Goal: Transaction & Acquisition: Purchase product/service

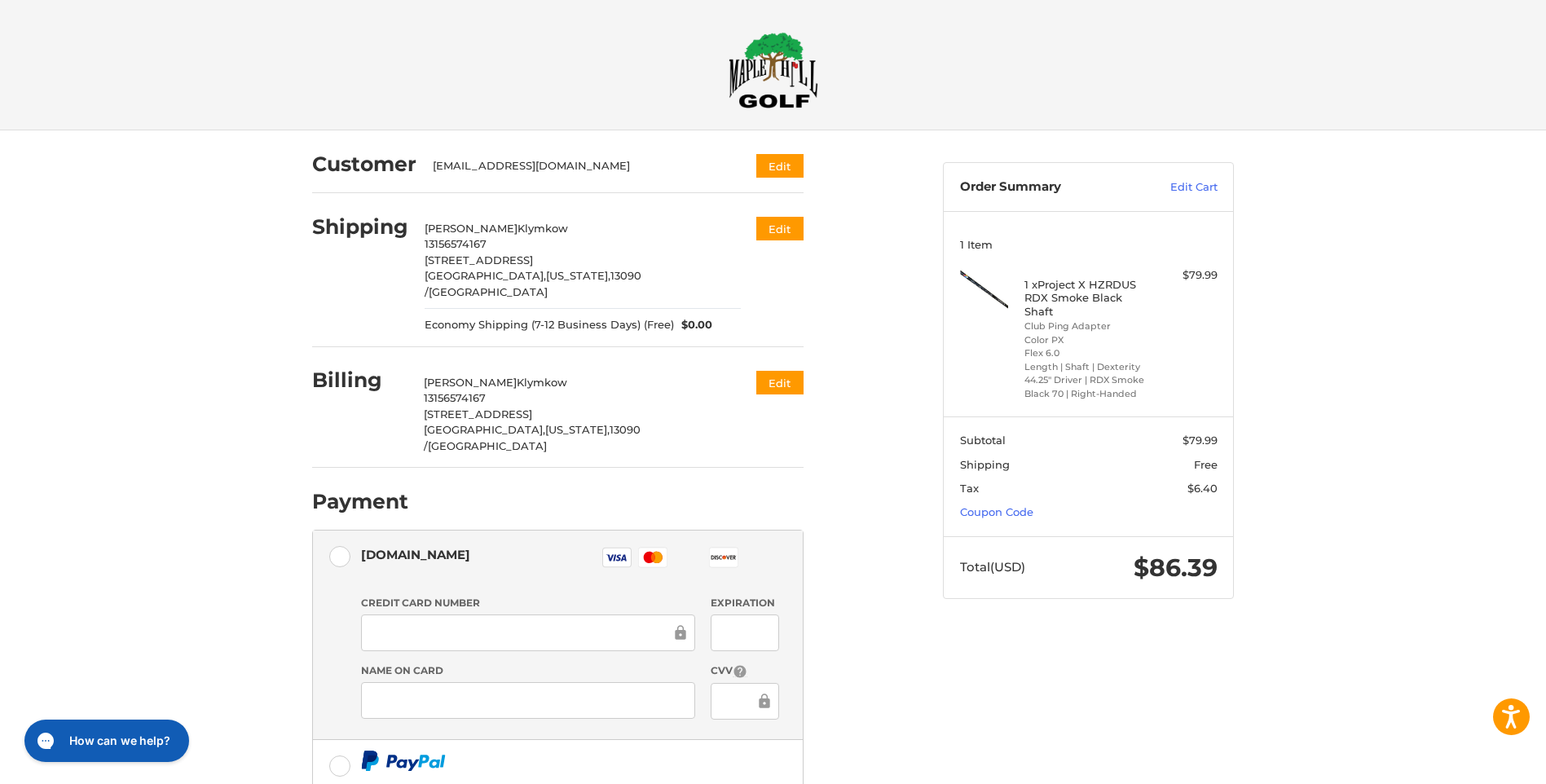
scroll to position [82, 0]
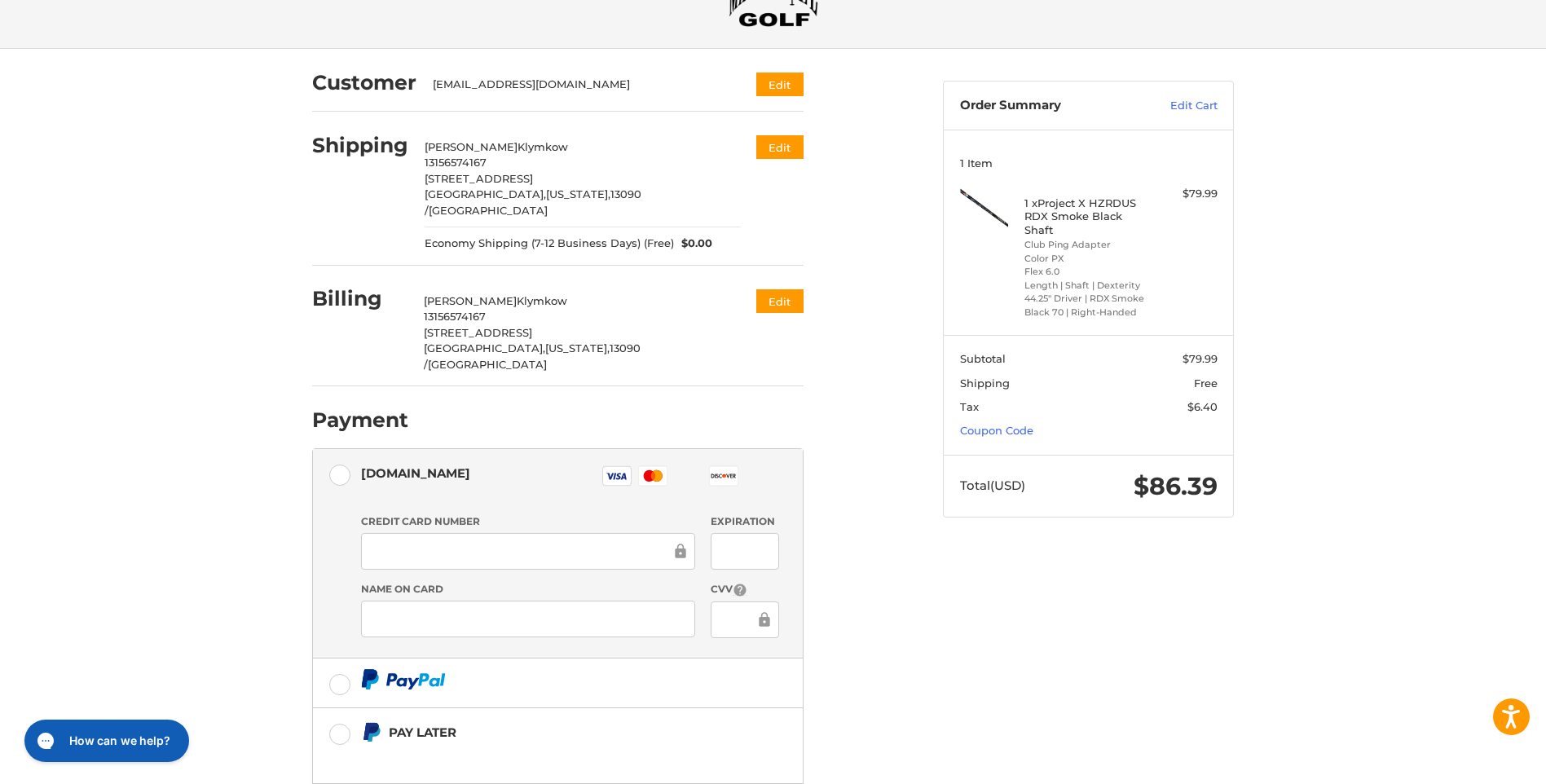
click at [421, 533] on div at bounding box center [528, 552] width 334 height 37
click at [904, 526] on div "Customer [EMAIL_ADDRESS][DOMAIN_NAME] Edit Shipping [PERSON_NAME] 13156574167 […" at bounding box center [615, 483] width 631 height 870
click at [495, 600] on div at bounding box center [528, 619] width 334 height 37
click at [1050, 684] on div "Customer [EMAIL_ADDRESS][DOMAIN_NAME] Edit Shipping [PERSON_NAME] 13156574167 […" at bounding box center [773, 491] width 978 height 885
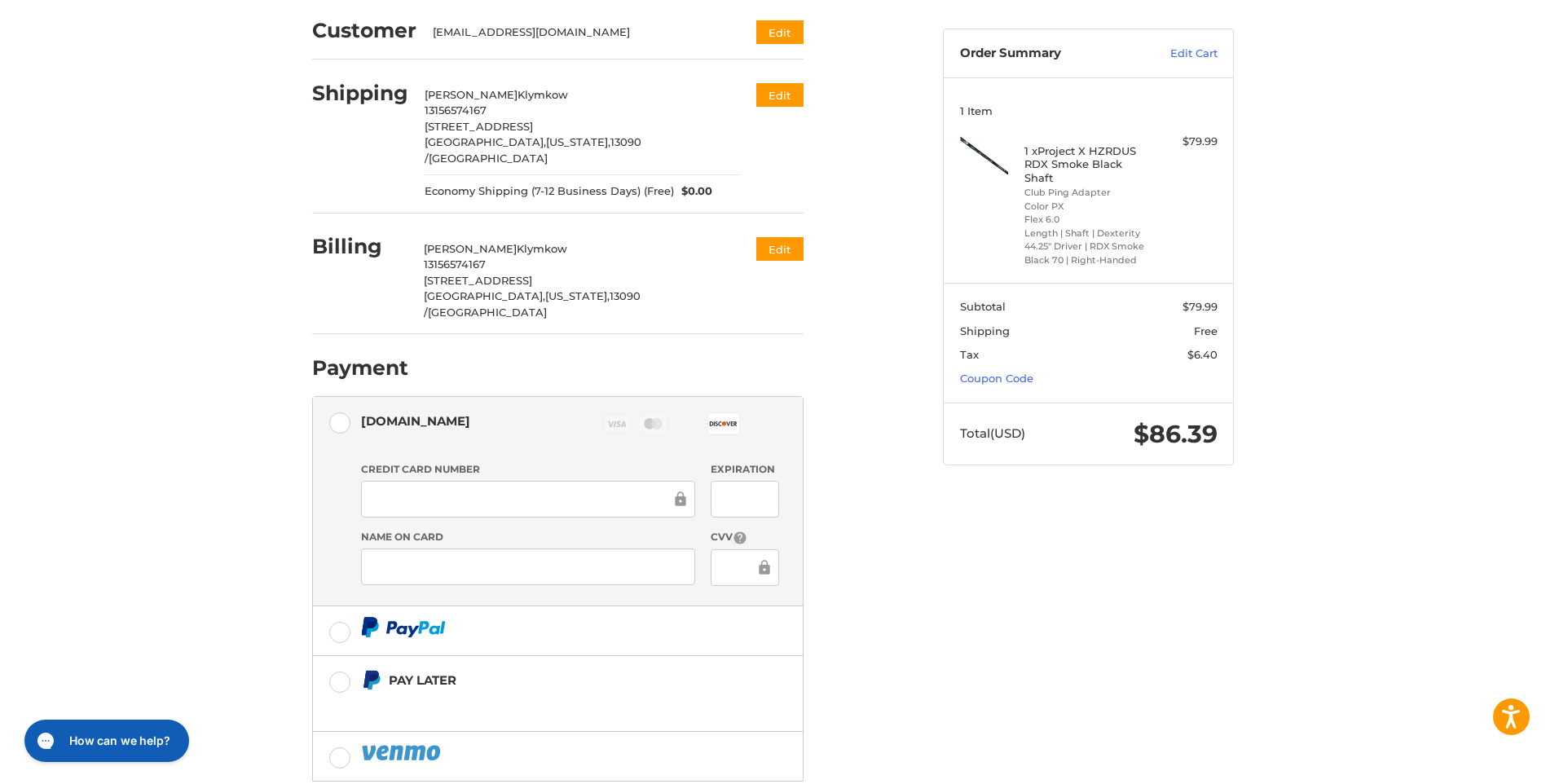
scroll to position [201, 0]
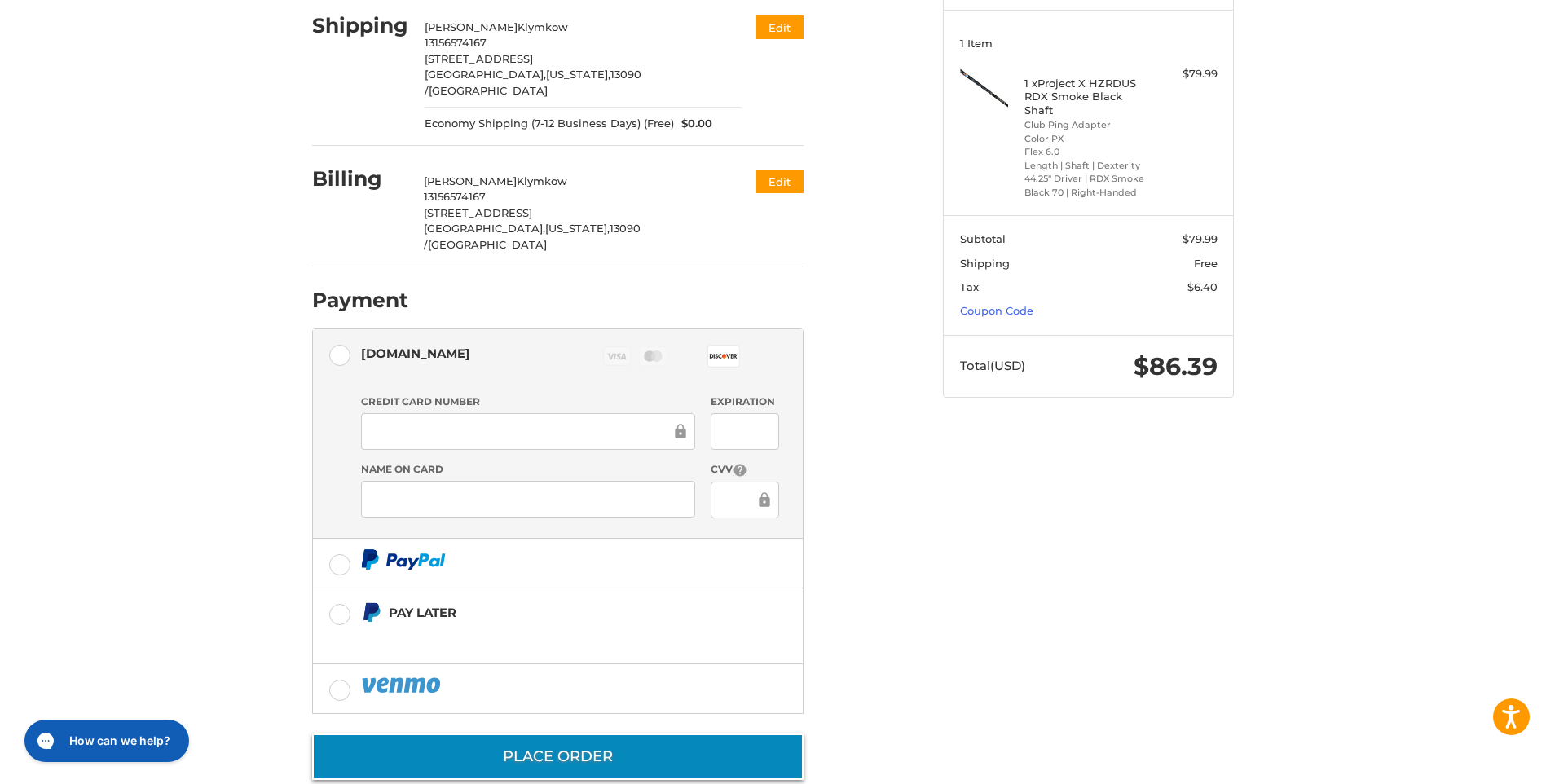
click at [424, 739] on button "Place Order" at bounding box center [557, 756] width 491 height 46
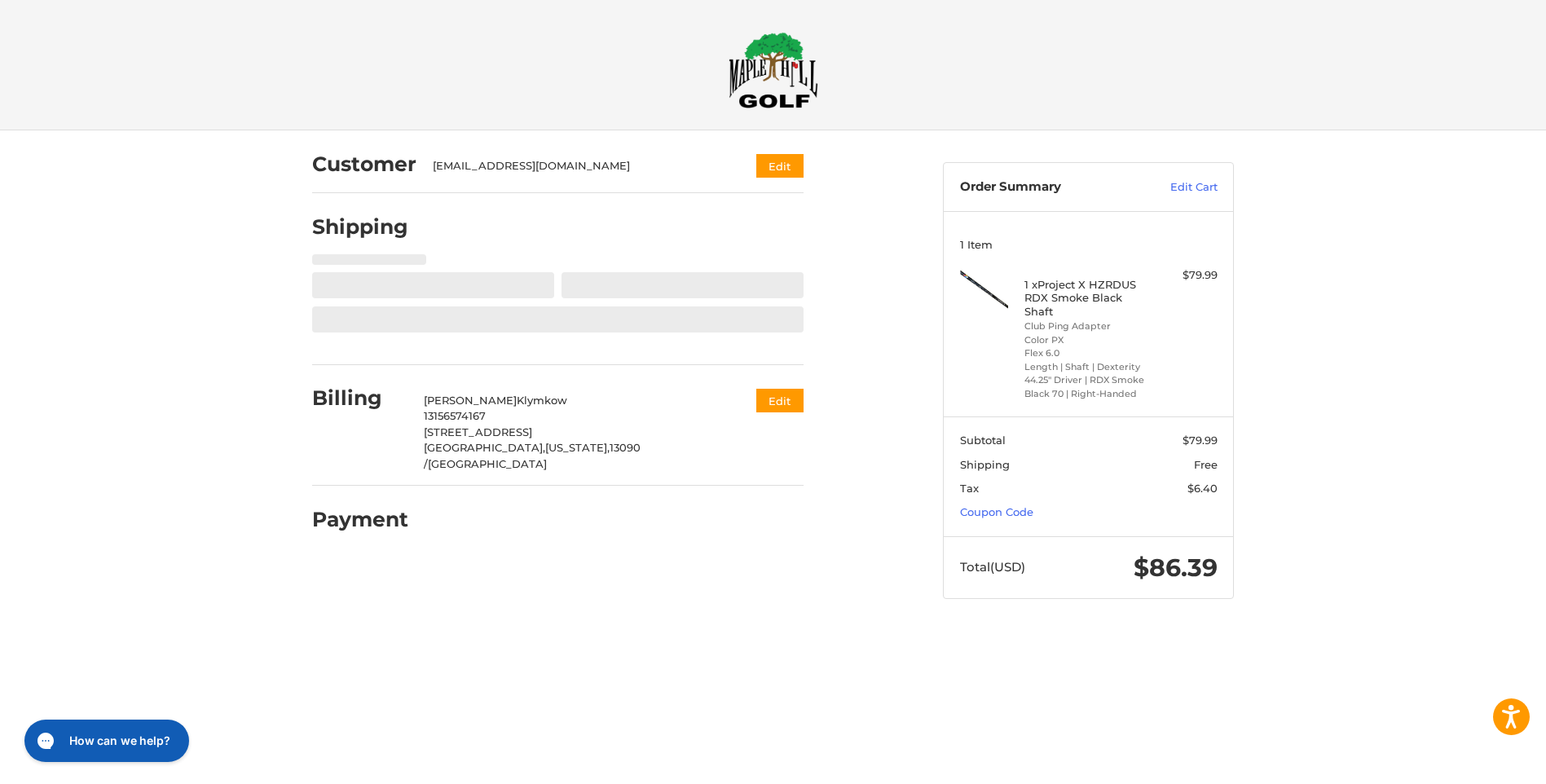
scroll to position [0, 0]
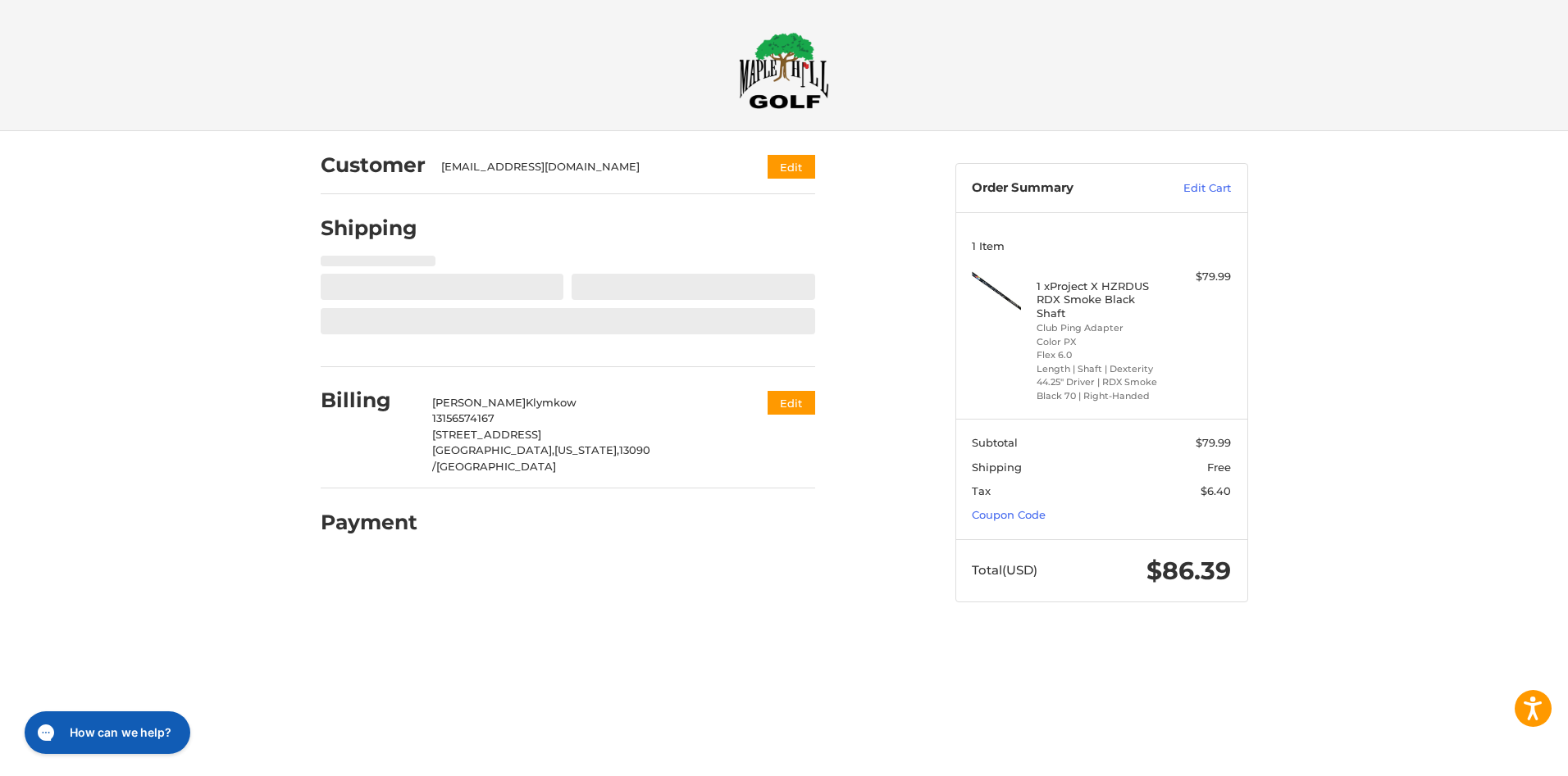
select select "**"
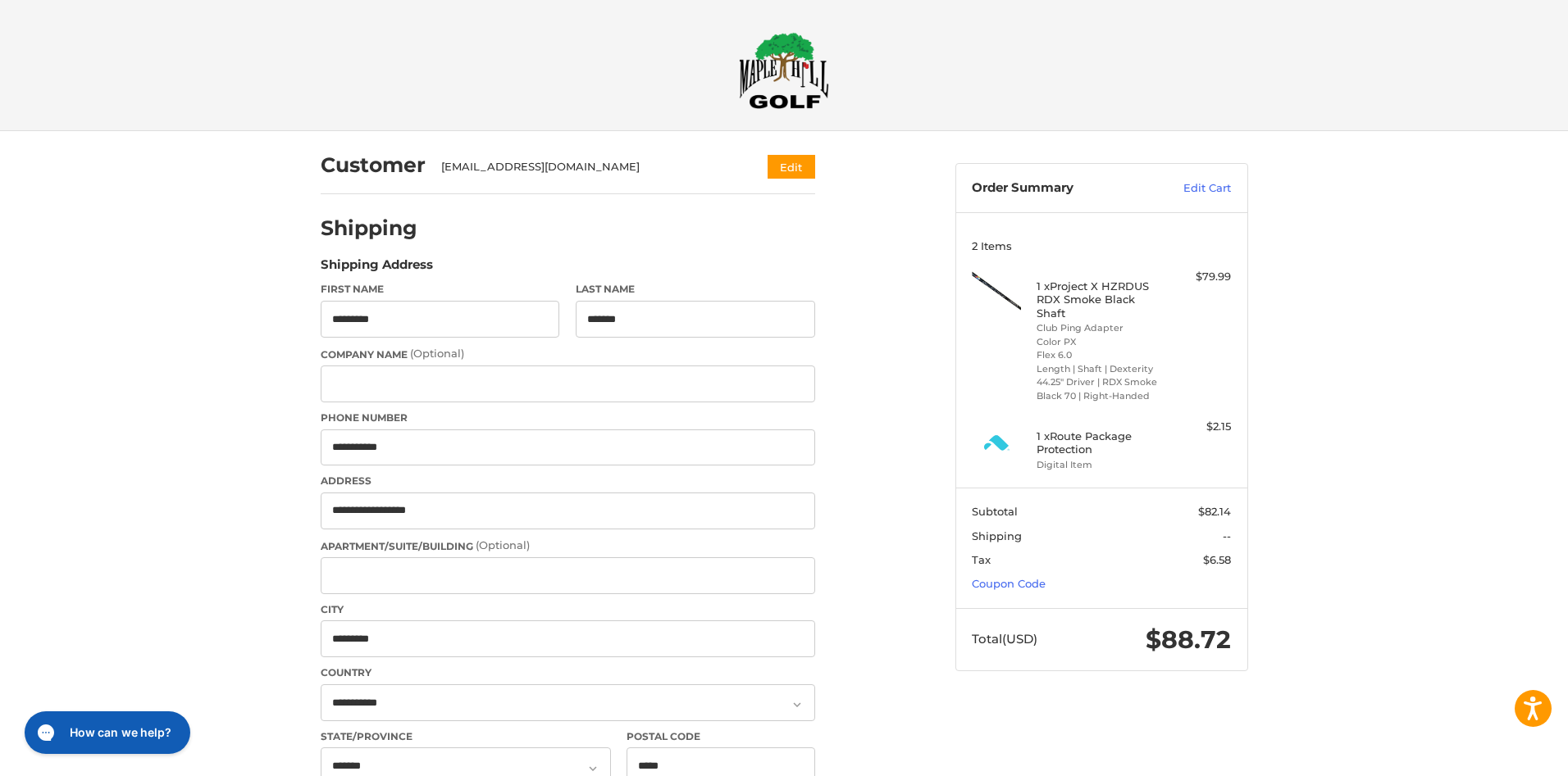
select select "**"
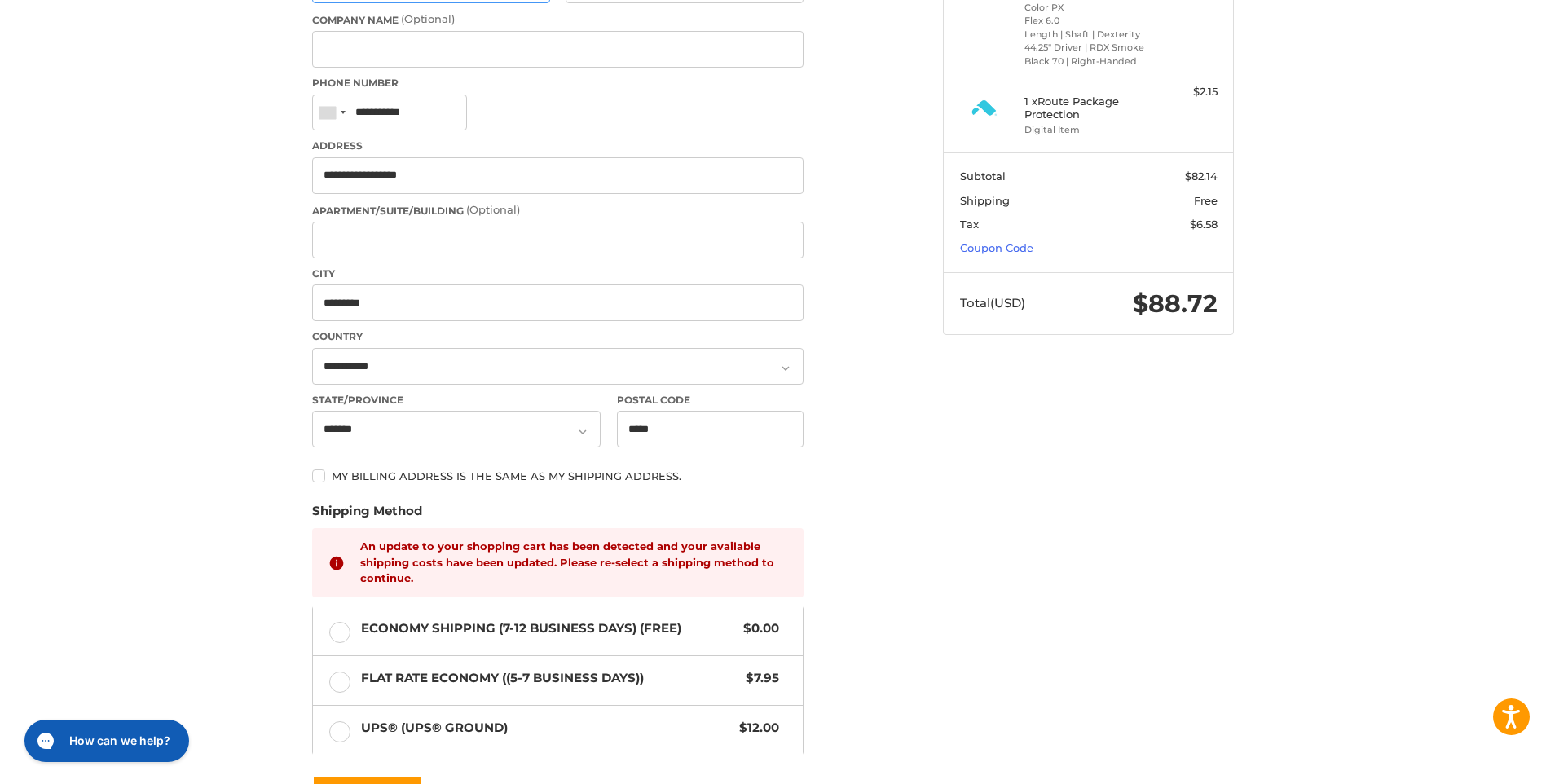
scroll to position [356, 0]
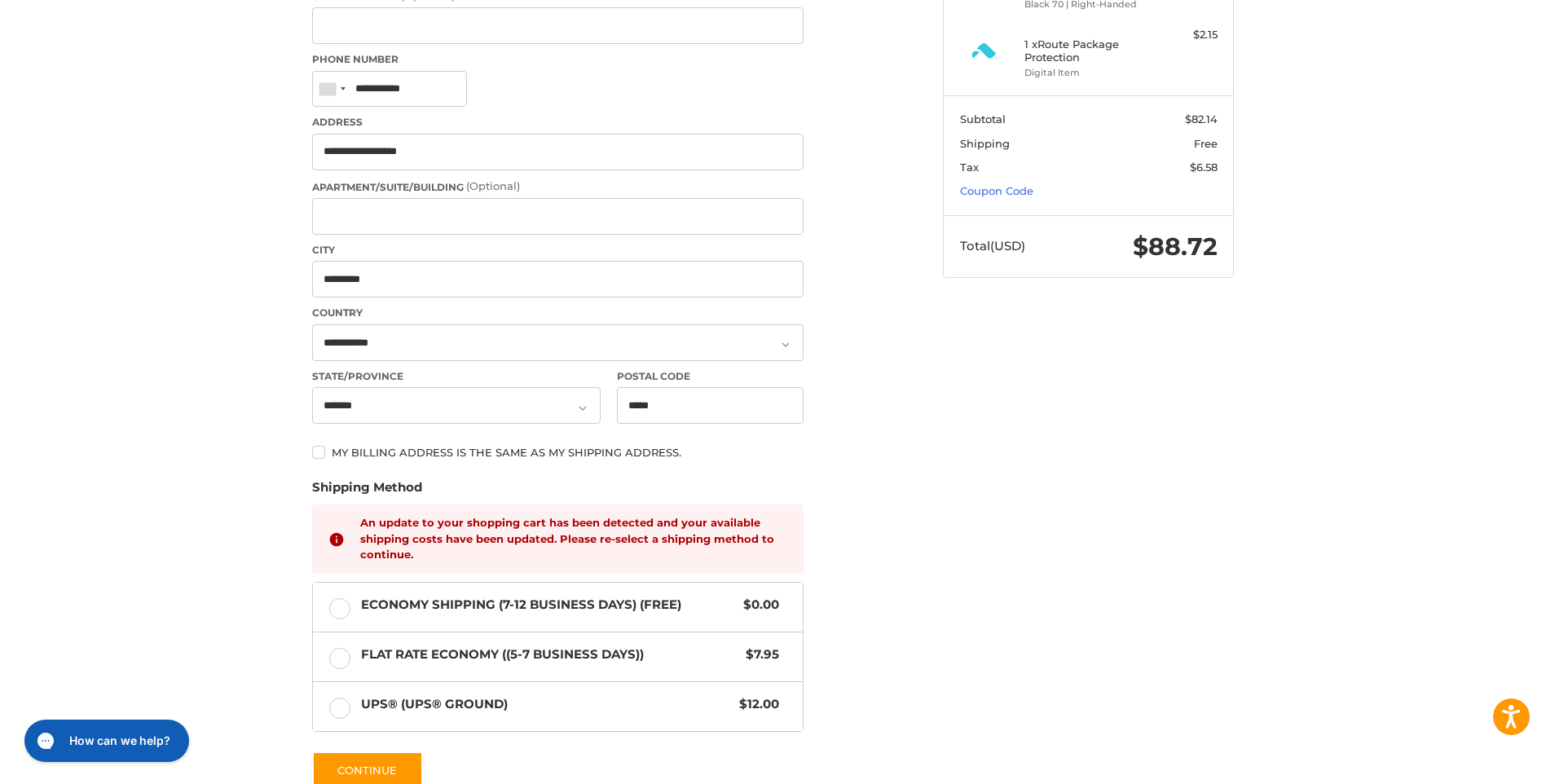
click at [837, 518] on ol "Customer [EMAIL_ADDRESS][DOMAIN_NAME] Edit Shipping Shipping Protection $2.15 P…" at bounding box center [589, 365] width 555 height 1251
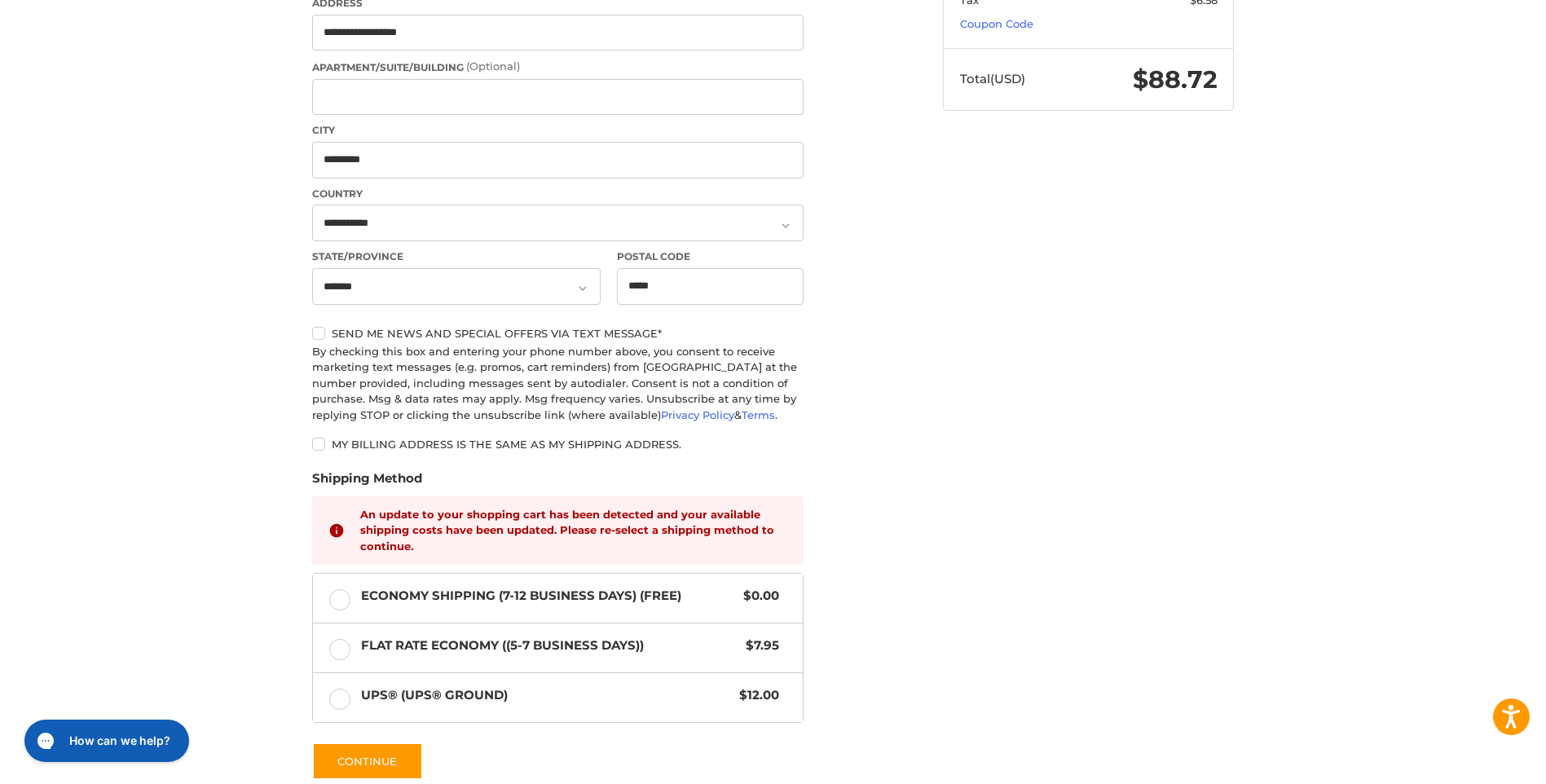
scroll to position [600, 0]
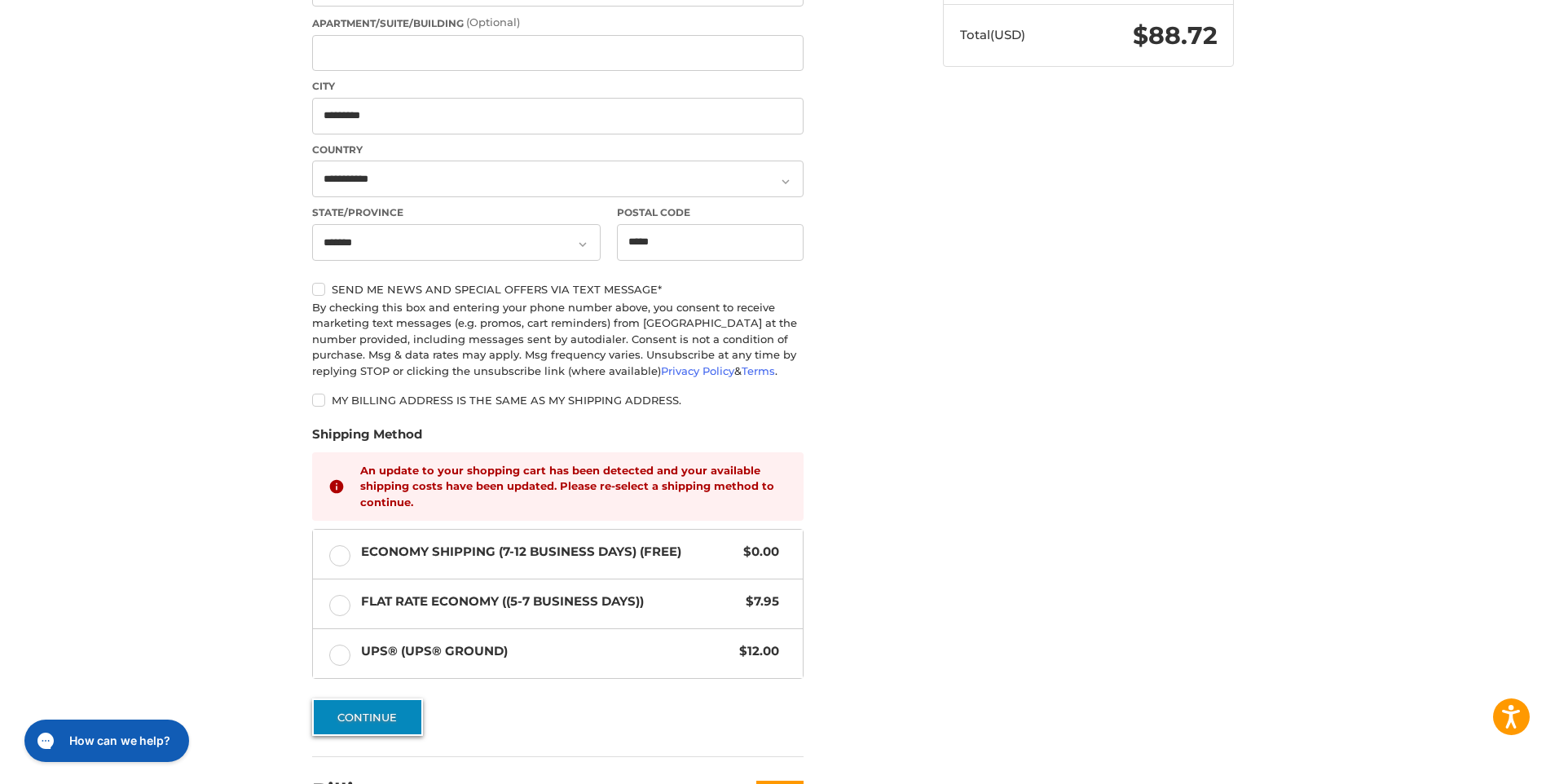
click at [394, 710] on button "Continue" at bounding box center [367, 717] width 111 height 37
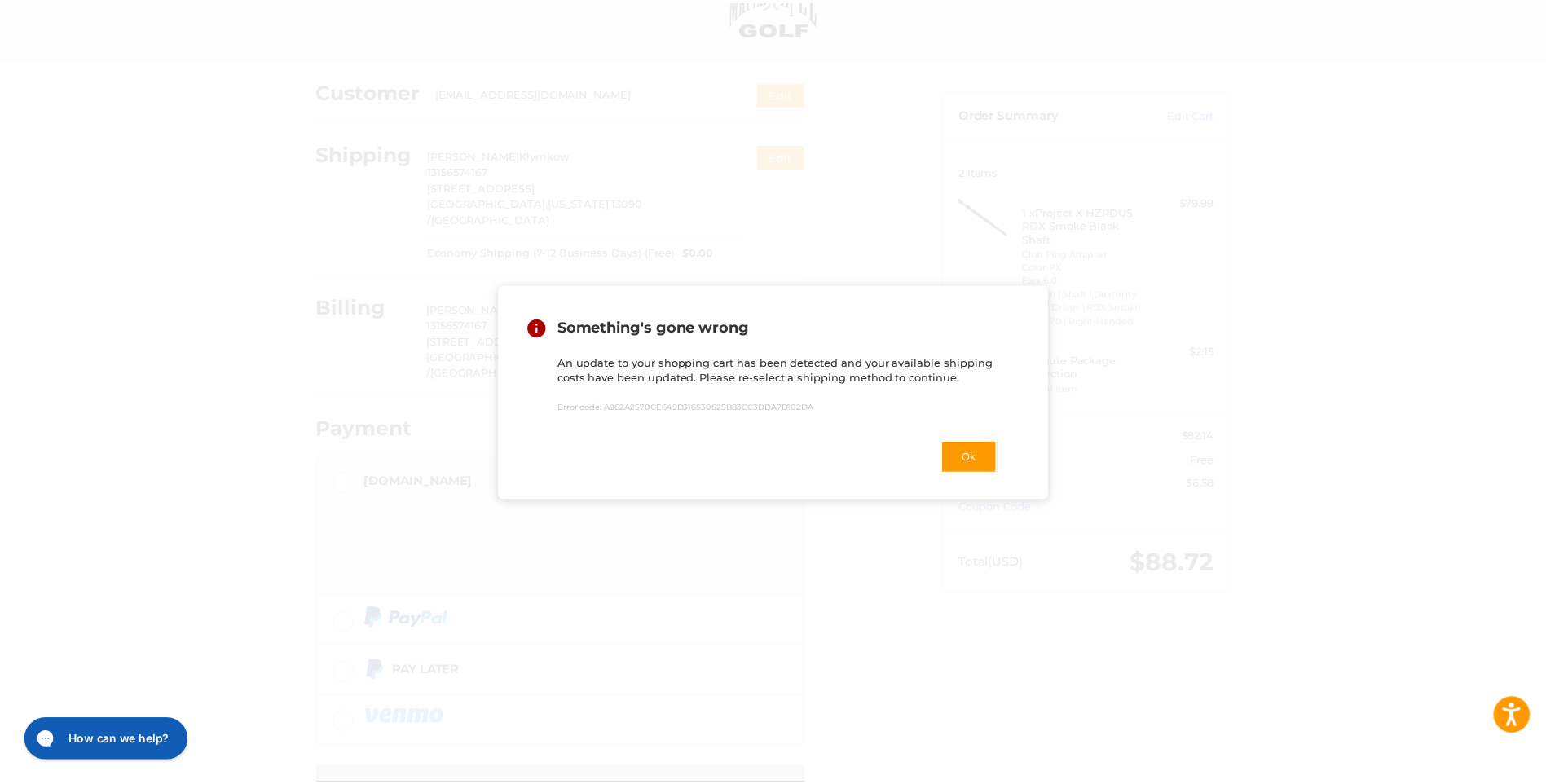
scroll to position [106, 0]
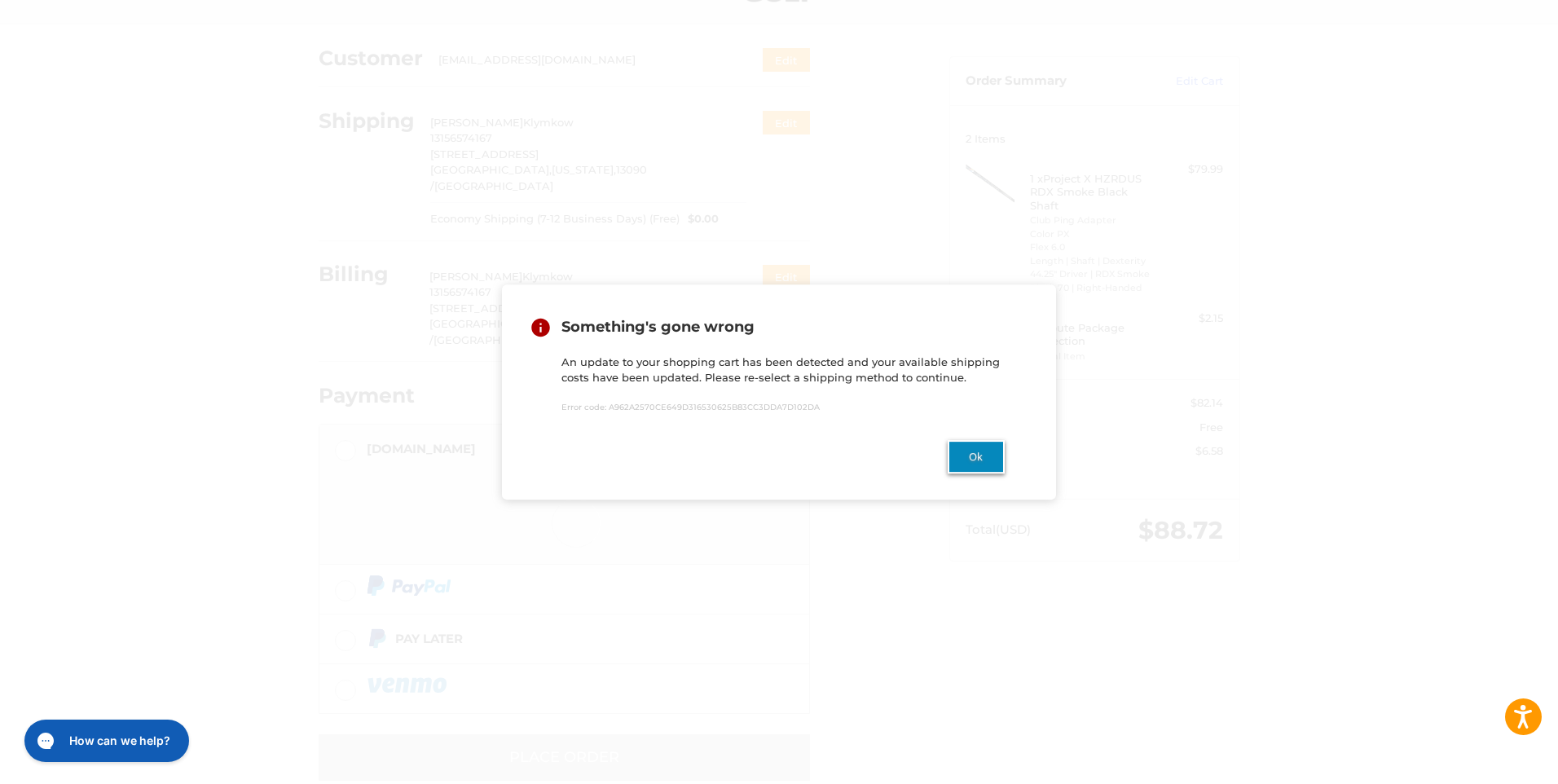
click at [969, 455] on button "Ok" at bounding box center [976, 456] width 57 height 34
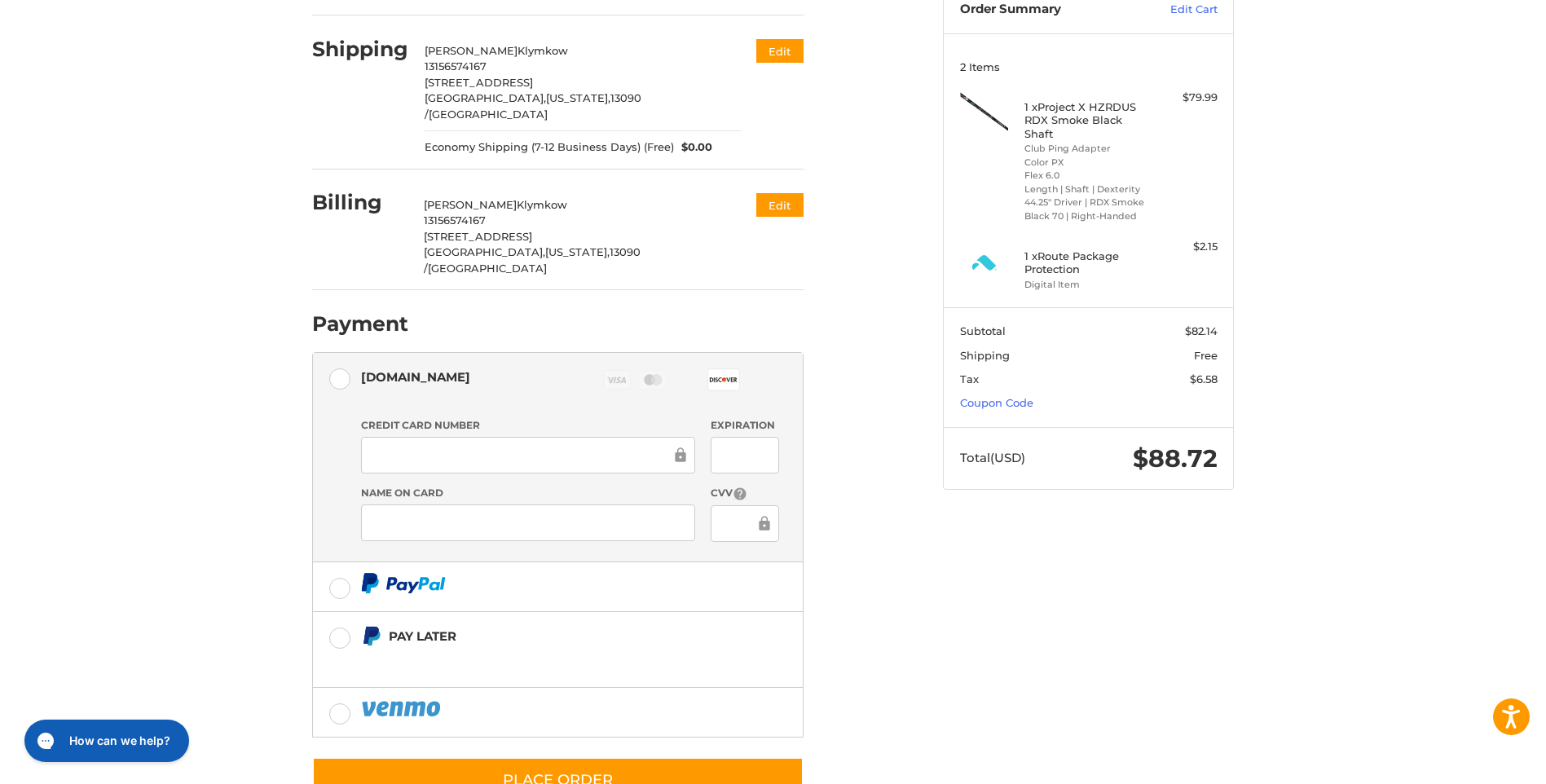
scroll to position [201, 0]
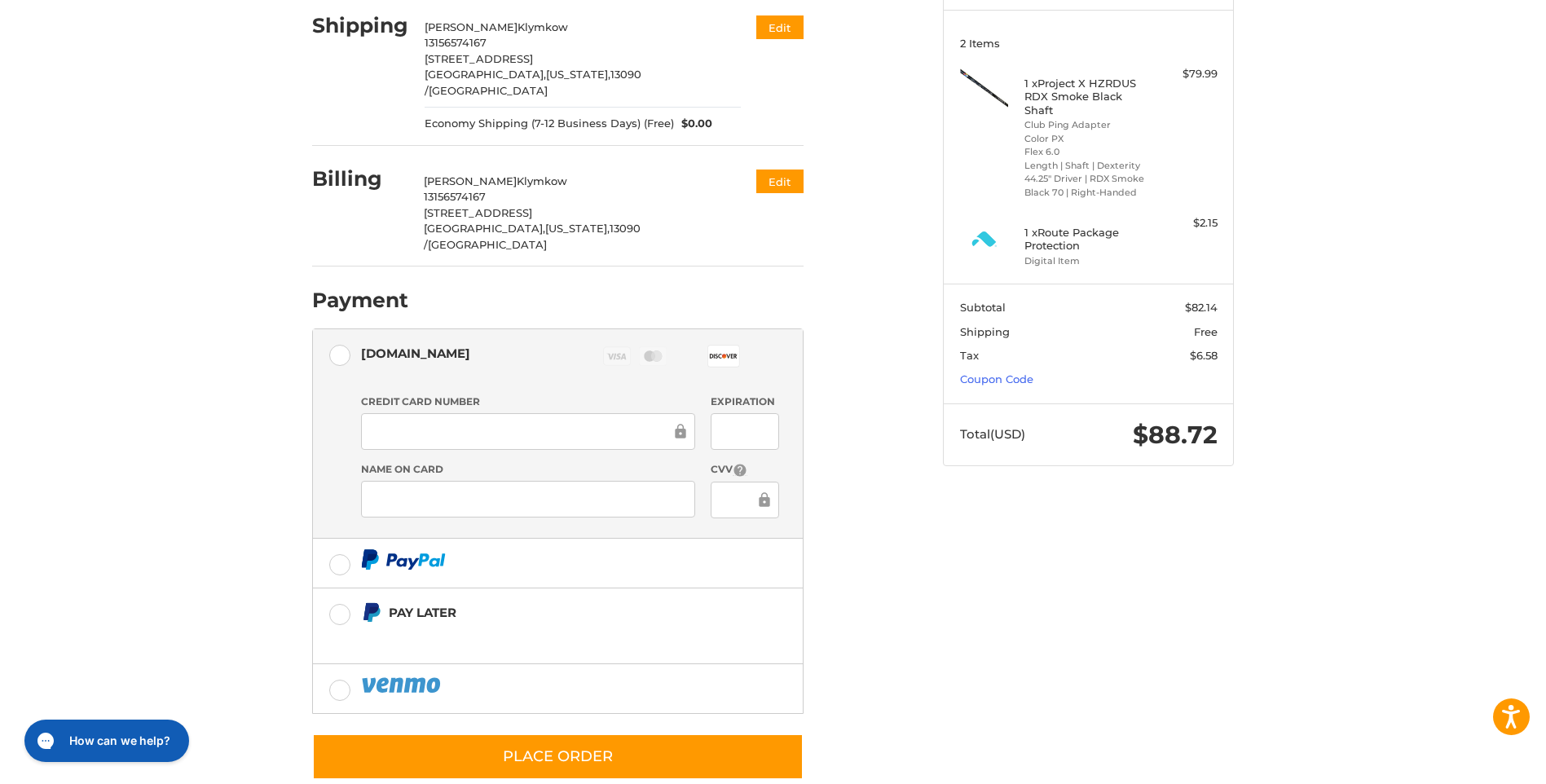
click at [720, 482] on div at bounding box center [745, 500] width 67 height 37
click at [1018, 379] on link "Coupon Code" at bounding box center [997, 378] width 73 height 13
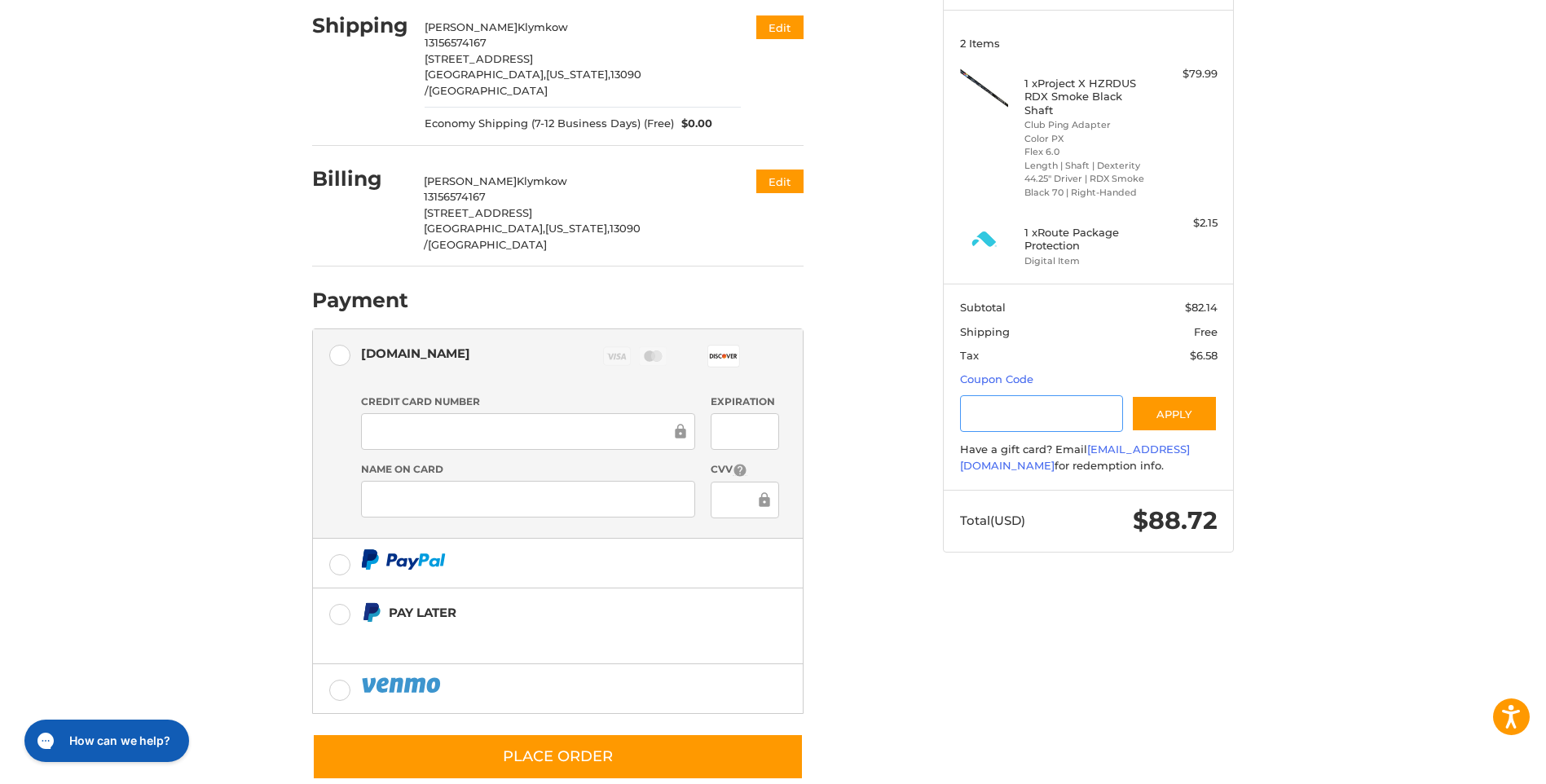
click at [1075, 409] on input "Gift Certificate or Coupon Code" at bounding box center [1042, 413] width 163 height 37
click at [1160, 402] on button "Apply" at bounding box center [1174, 413] width 87 height 37
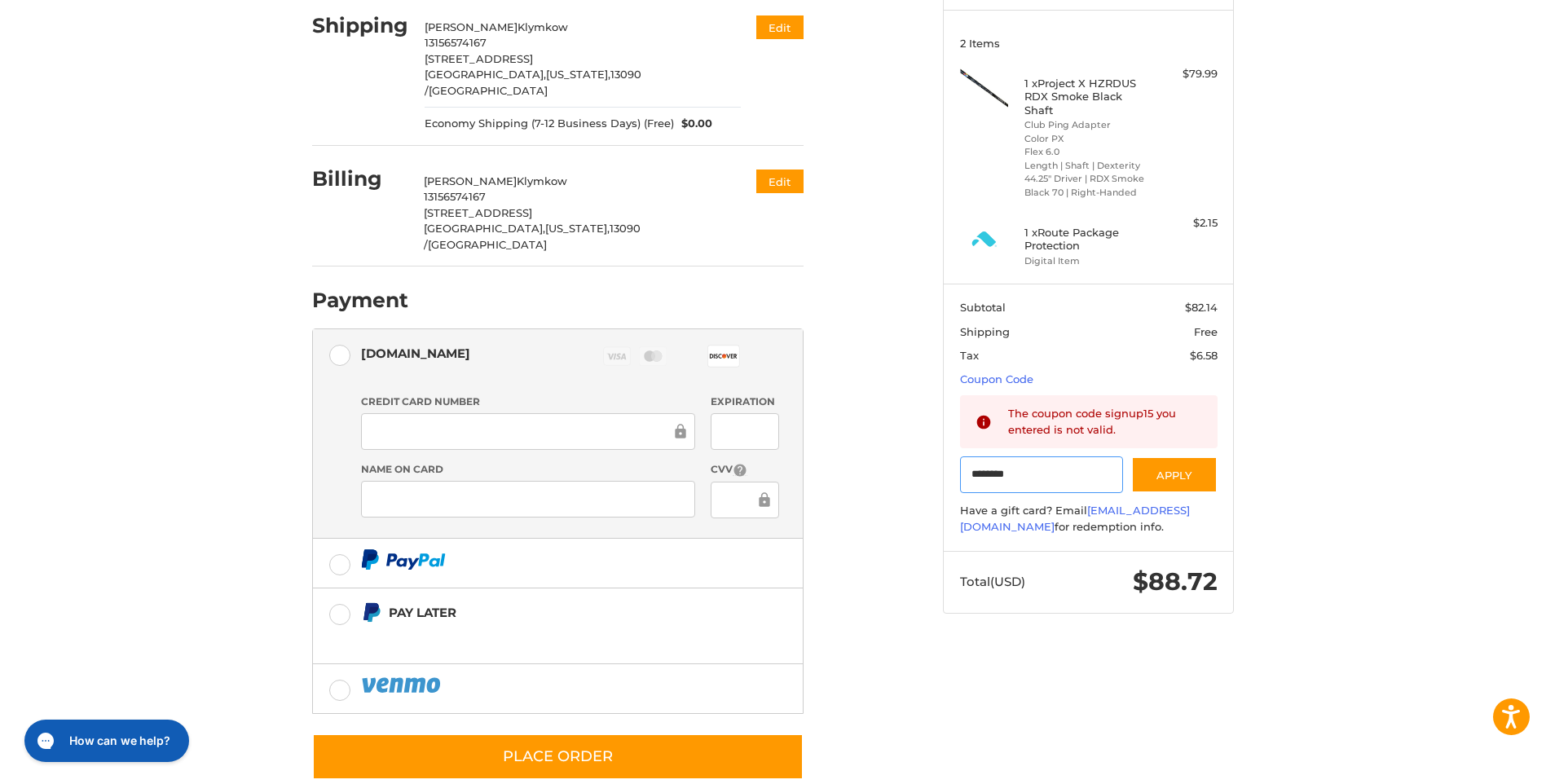
drag, startPoint x: 1089, startPoint y: 475, endPoint x: 860, endPoint y: 477, distance: 229.0
click at [860, 477] on div "Customer [EMAIL_ADDRESS][DOMAIN_NAME] Edit Shipping [PERSON_NAME] 13156574167 […" at bounding box center [773, 371] width 978 height 885
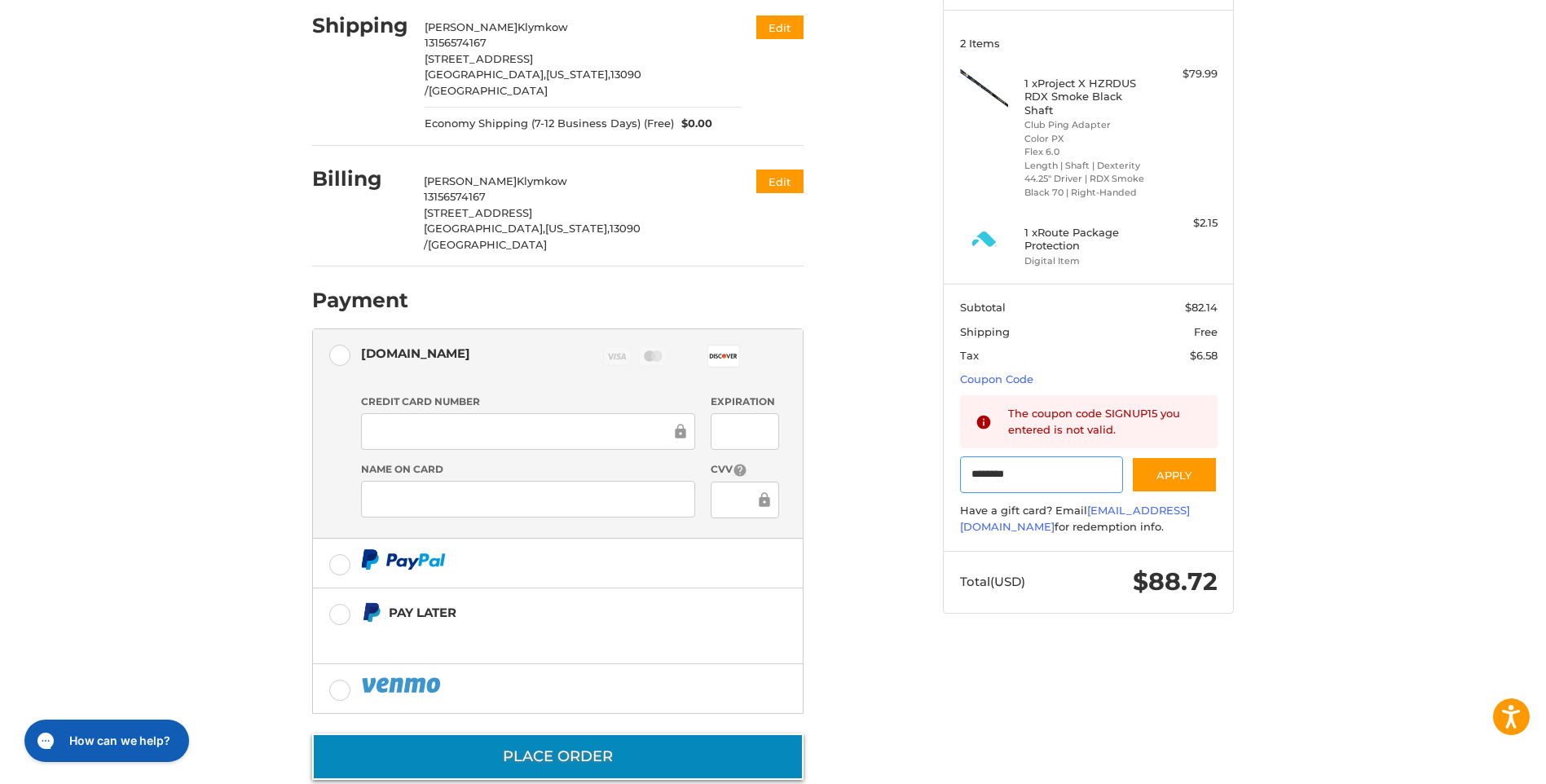
type input "********"
click at [535, 733] on button "Place Order" at bounding box center [557, 756] width 491 height 46
